Goal: Find contact information: Find contact information

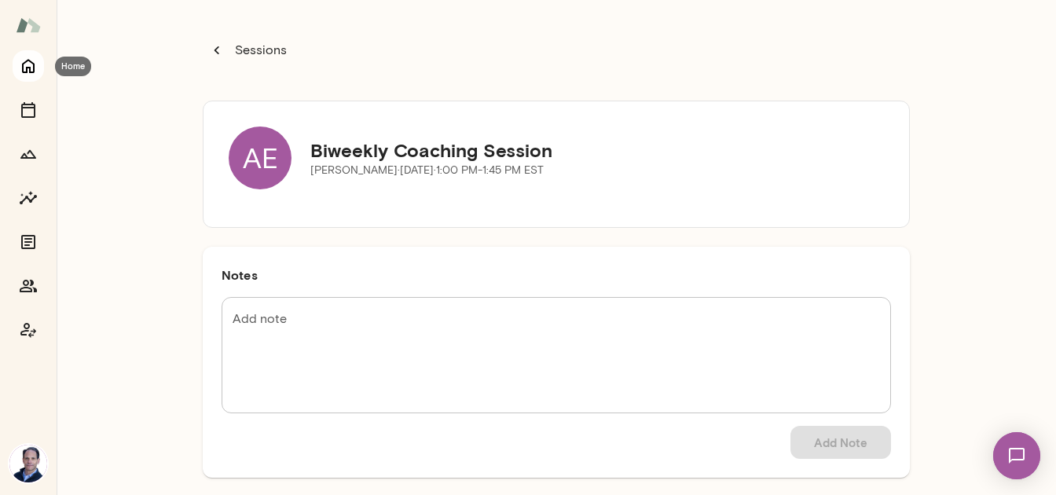
click at [23, 67] on icon "Home" at bounding box center [28, 67] width 13 height 14
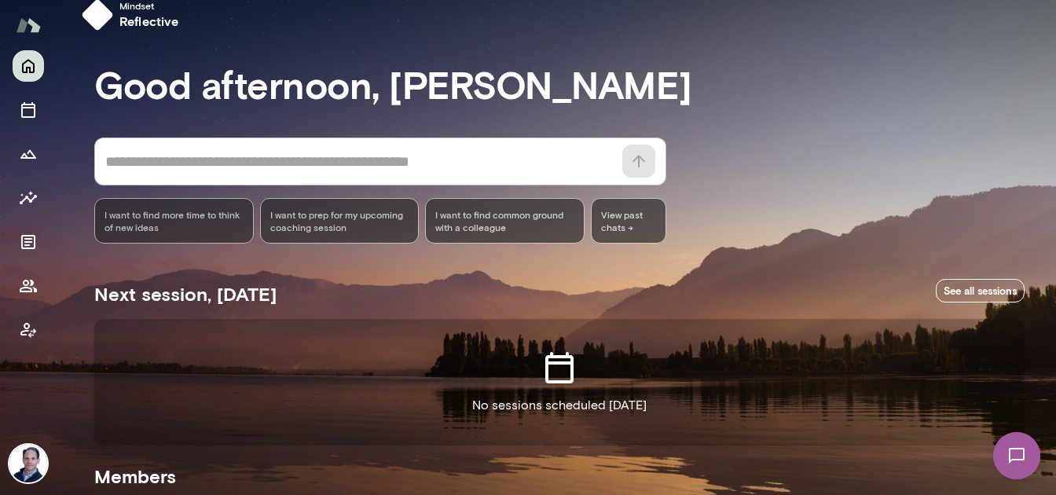
scroll to position [108, 0]
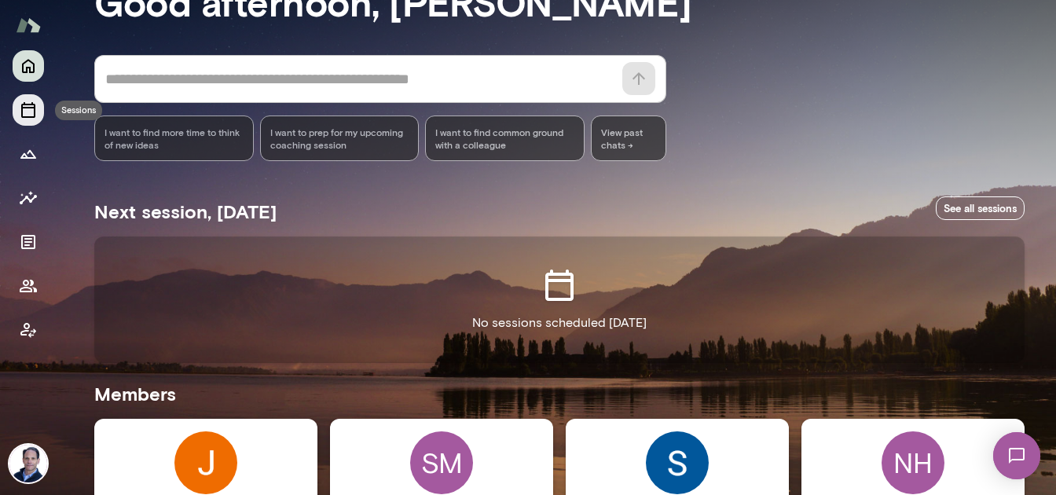
click at [35, 119] on icon "Sessions" at bounding box center [28, 110] width 19 height 19
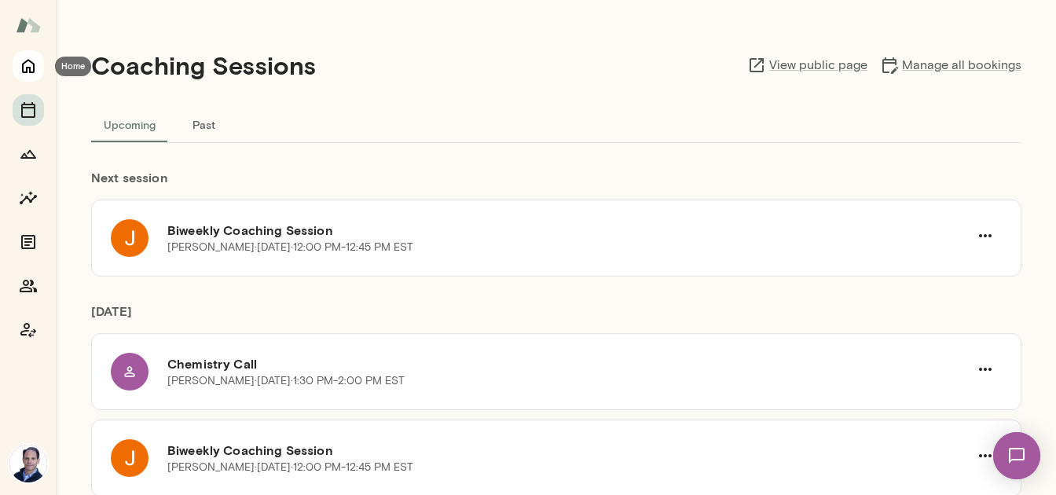
click at [31, 64] on icon "Home" at bounding box center [28, 66] width 19 height 19
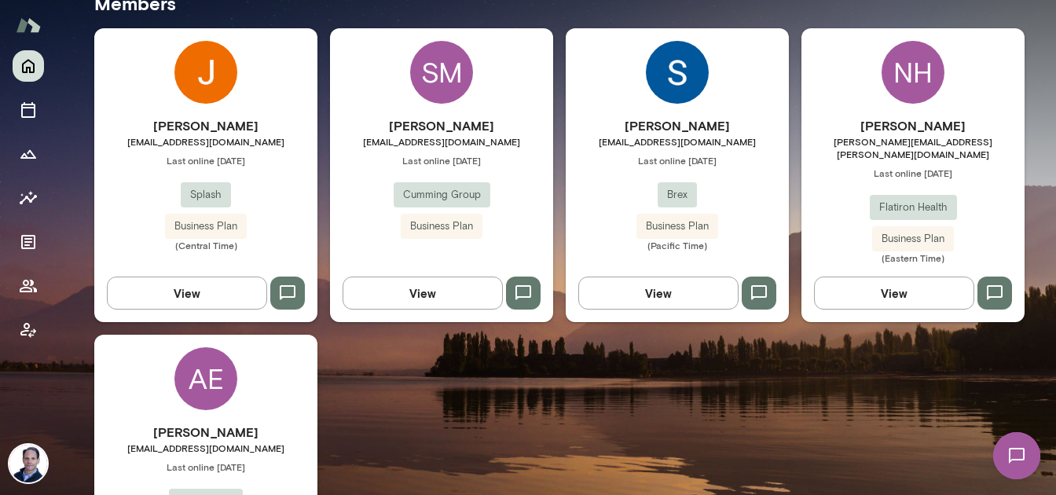
scroll to position [471, 0]
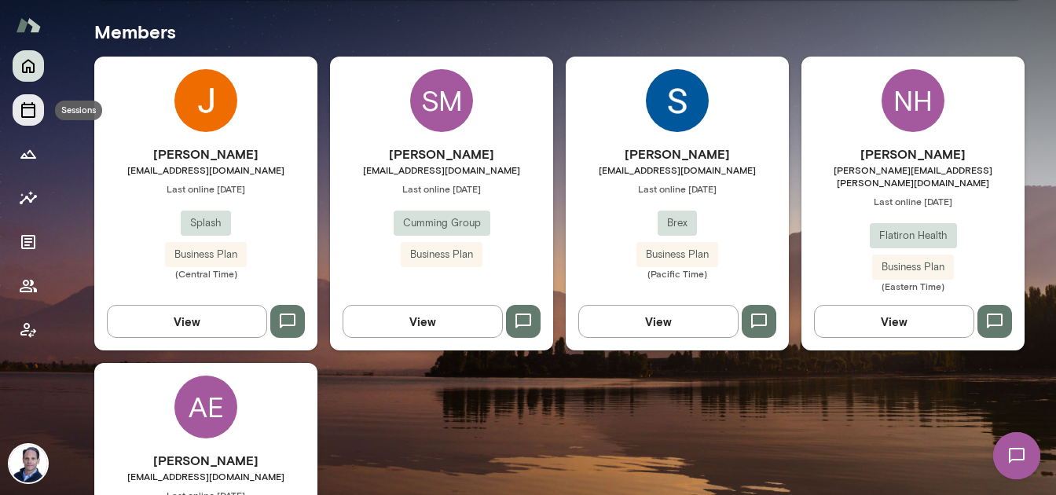
click at [20, 102] on icon "Sessions" at bounding box center [28, 110] width 19 height 19
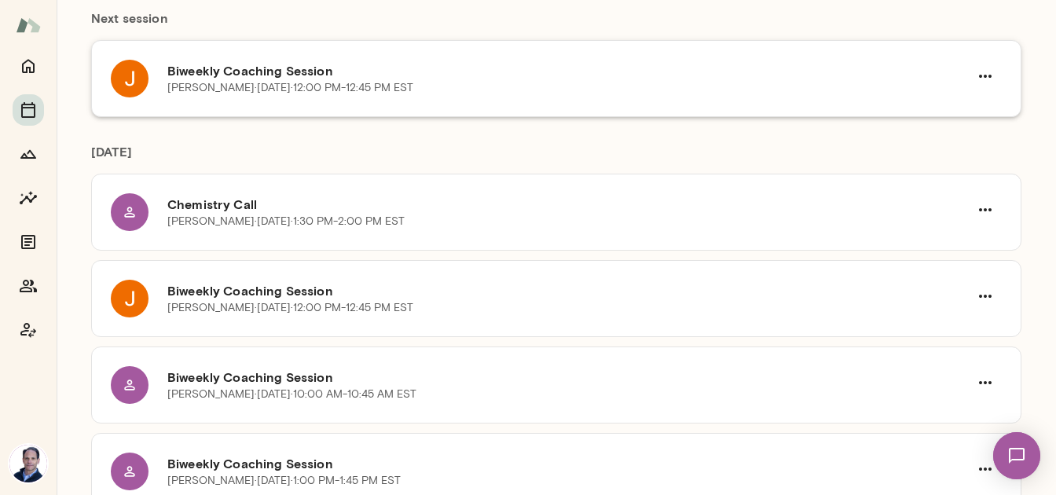
scroll to position [171, 0]
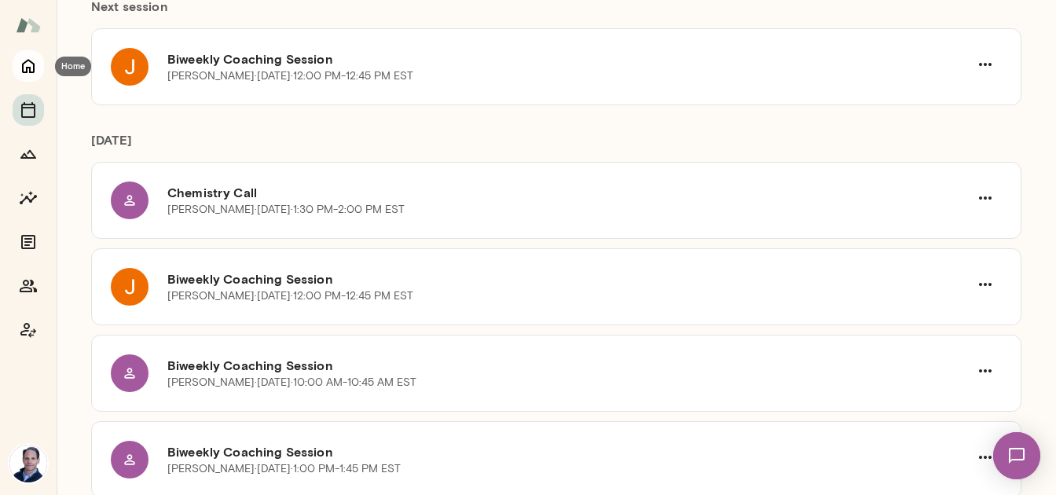
click at [31, 68] on icon "Home" at bounding box center [28, 66] width 19 height 19
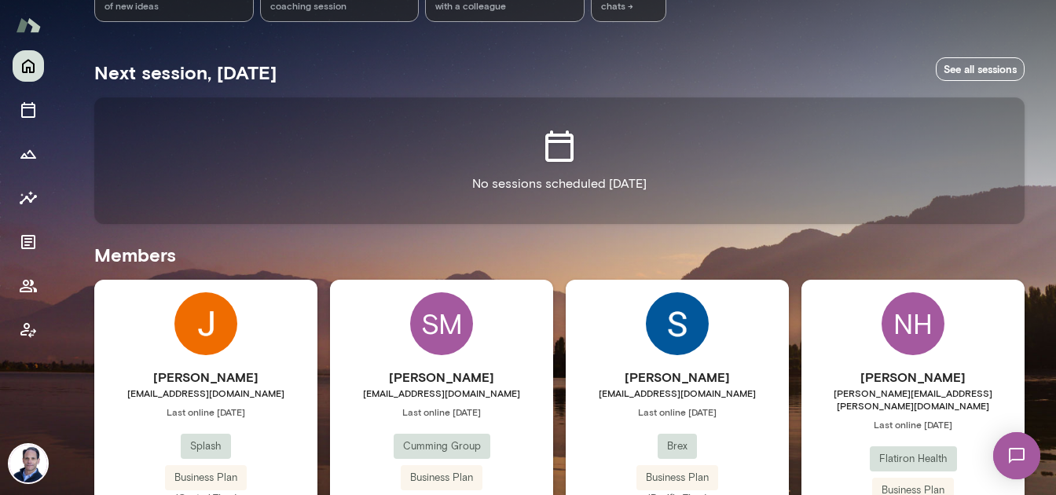
scroll to position [232, 0]
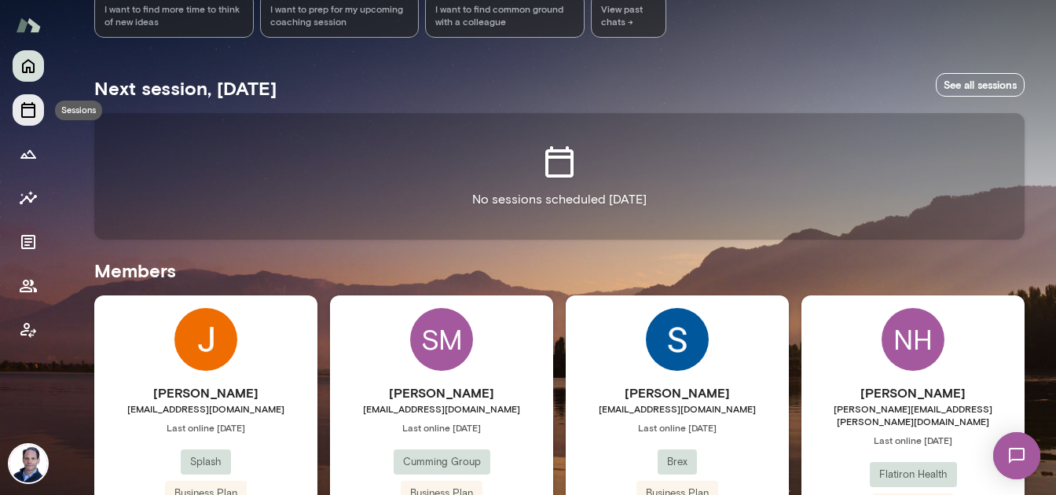
click at [29, 104] on icon "Sessions" at bounding box center [28, 110] width 14 height 16
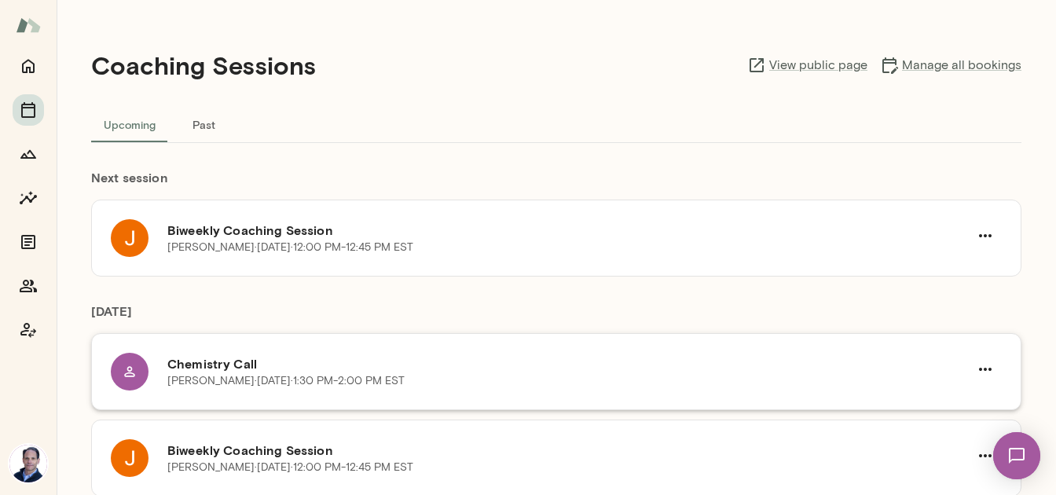
click at [182, 351] on div "Chemistry Call Zoe Snow · Fri, Sep 19 · 1:30 PM-2:00 PM EST" at bounding box center [556, 371] width 931 height 77
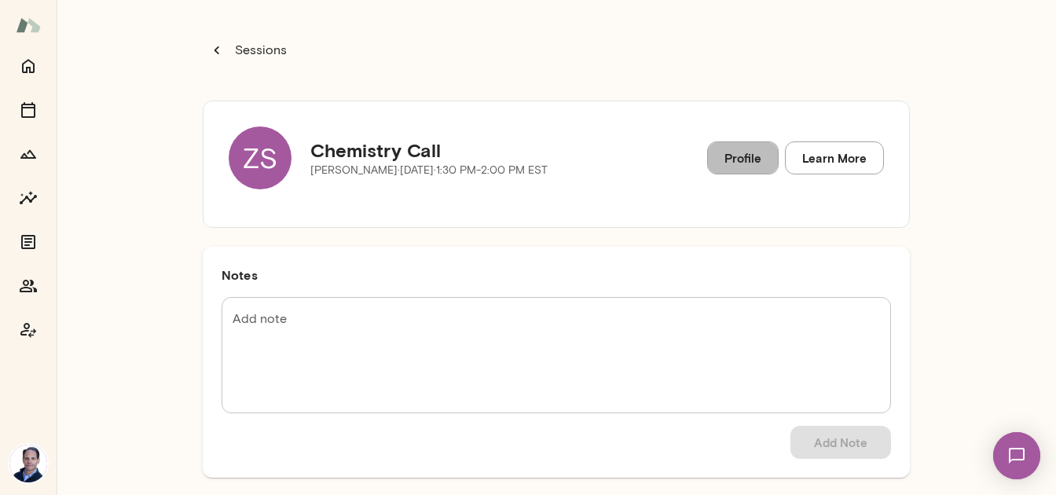
click at [756, 164] on link "Profile" at bounding box center [743, 157] width 72 height 33
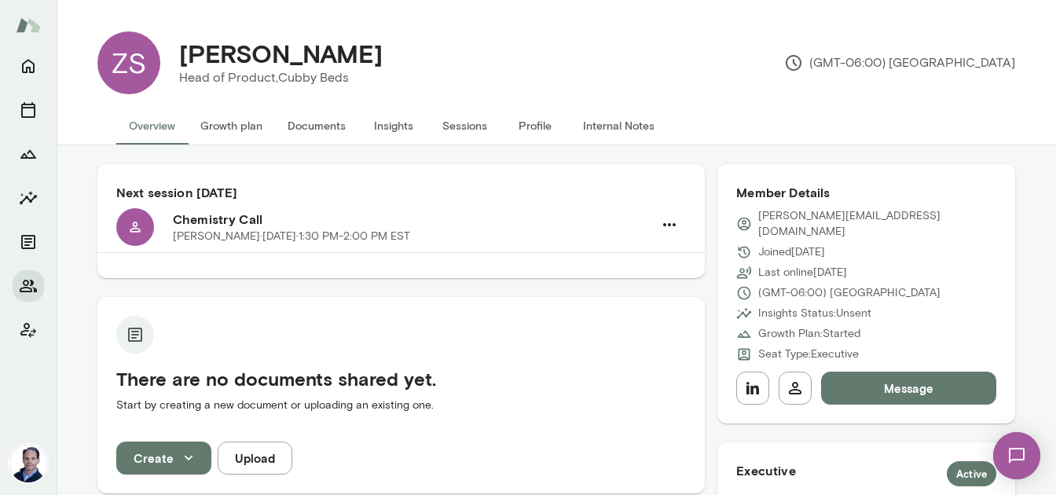
scroll to position [3, 0]
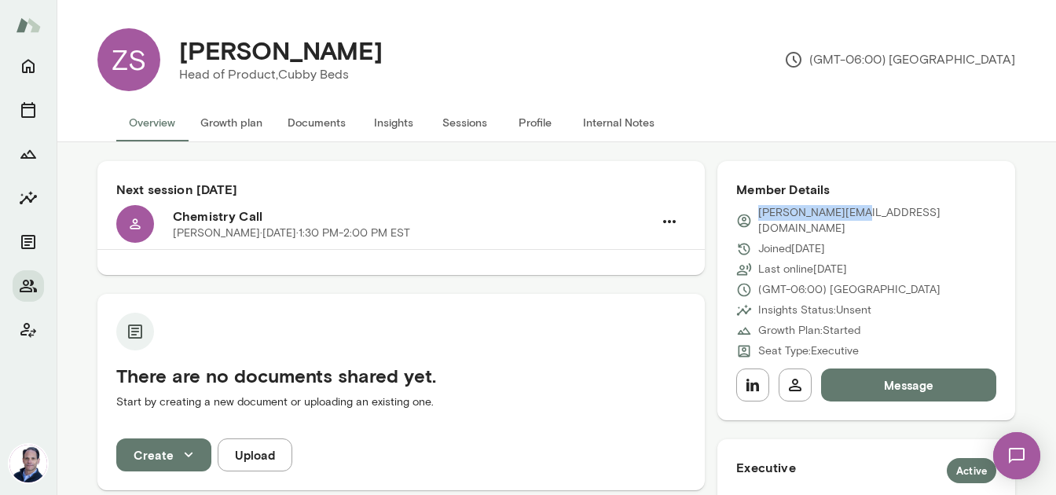
drag, startPoint x: 869, startPoint y: 214, endPoint x: 759, endPoint y: 218, distance: 110.1
click at [759, 218] on div "[PERSON_NAME][EMAIL_ADDRESS][DOMAIN_NAME]" at bounding box center [866, 220] width 260 height 31
copy p "[PERSON_NAME][EMAIL_ADDRESS][DOMAIN_NAME]"
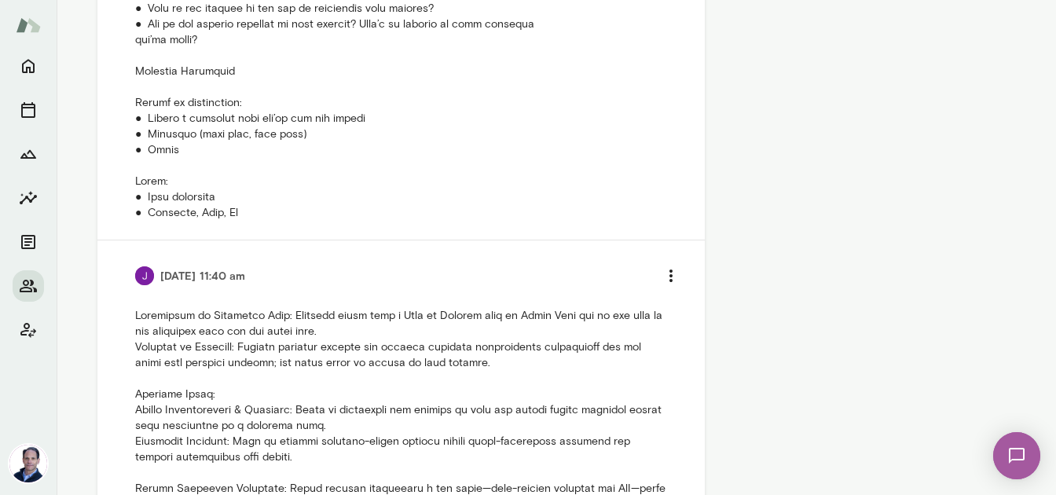
scroll to position [2026, 0]
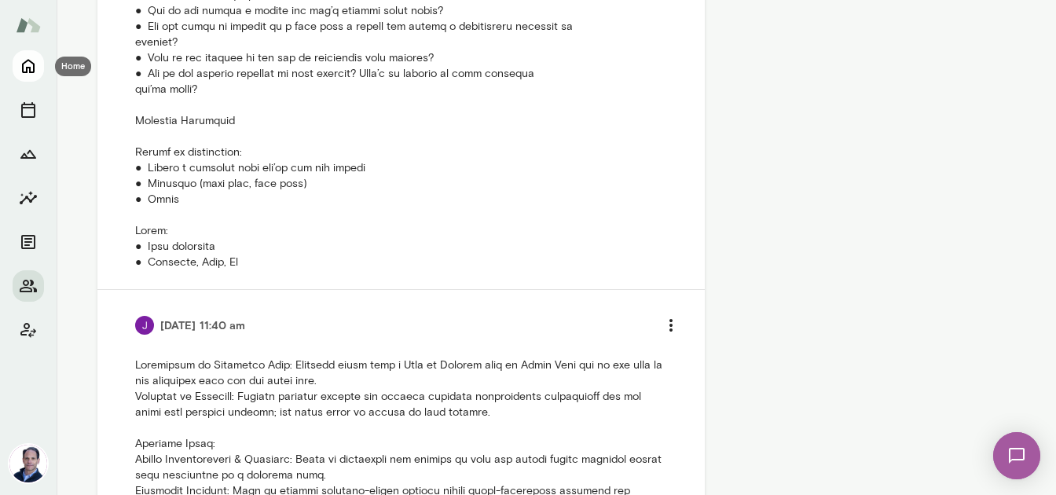
click at [24, 61] on icon "Home" at bounding box center [28, 67] width 13 height 14
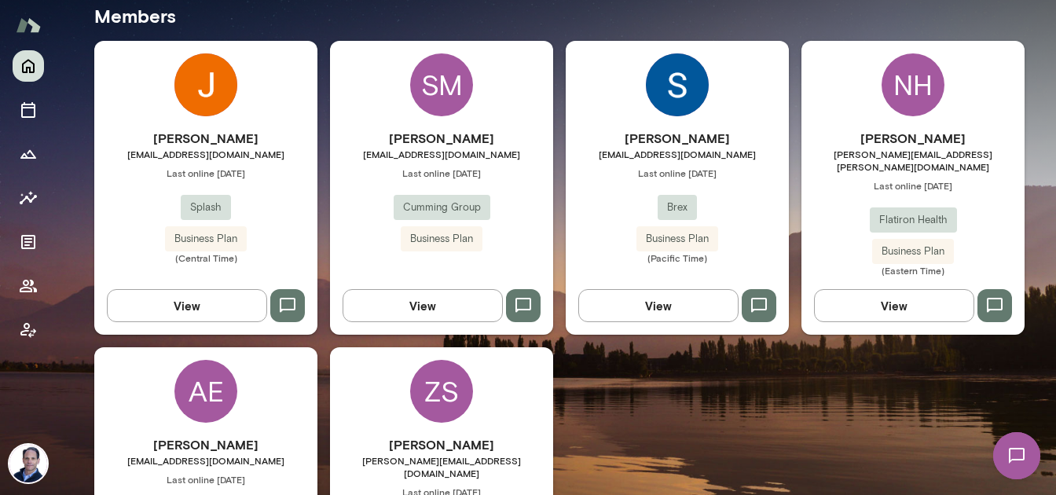
scroll to position [562, 0]
